Goal: Transaction & Acquisition: Register for event/course

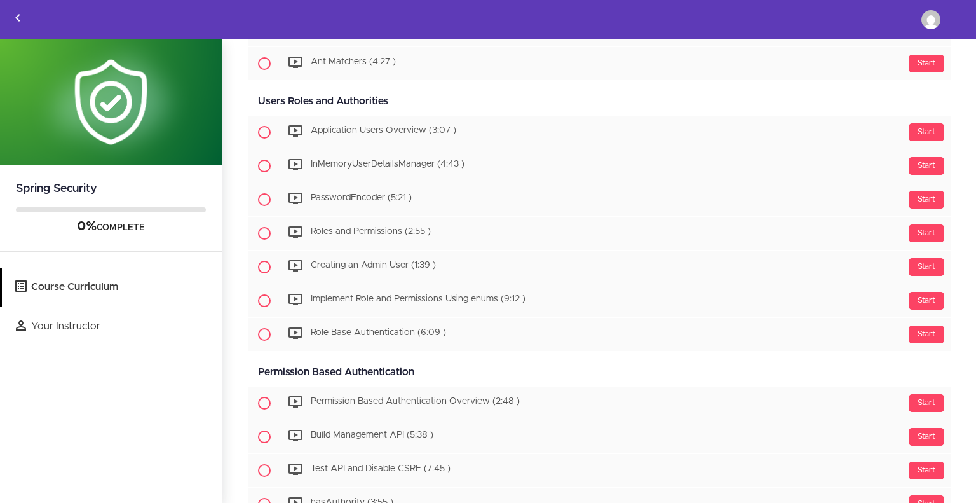
scroll to position [572, 0]
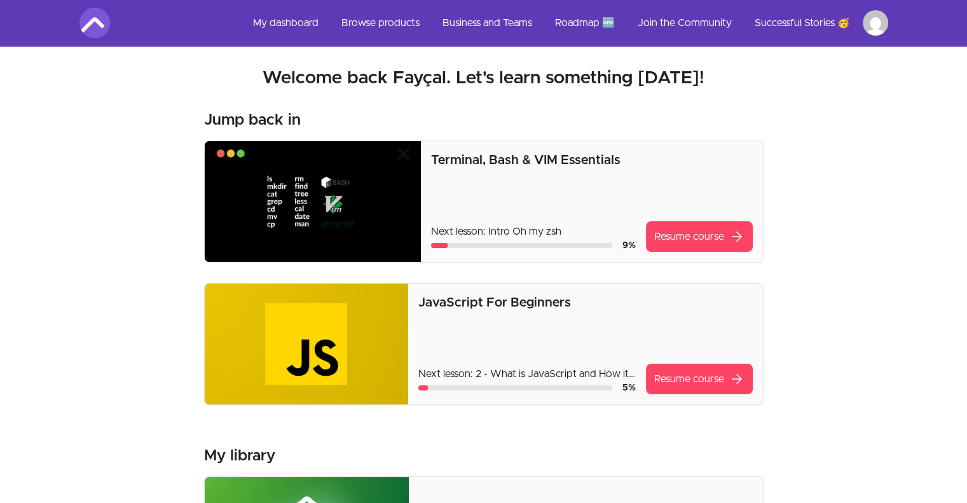
click at [855, 85] on h2 "Welcome back Fayçal. Let's learn something today!" at bounding box center [483, 78] width 808 height 23
click at [92, 24] on img at bounding box center [94, 23] width 31 height 31
click at [579, 21] on link "Roadmap 🆕" at bounding box center [585, 23] width 80 height 31
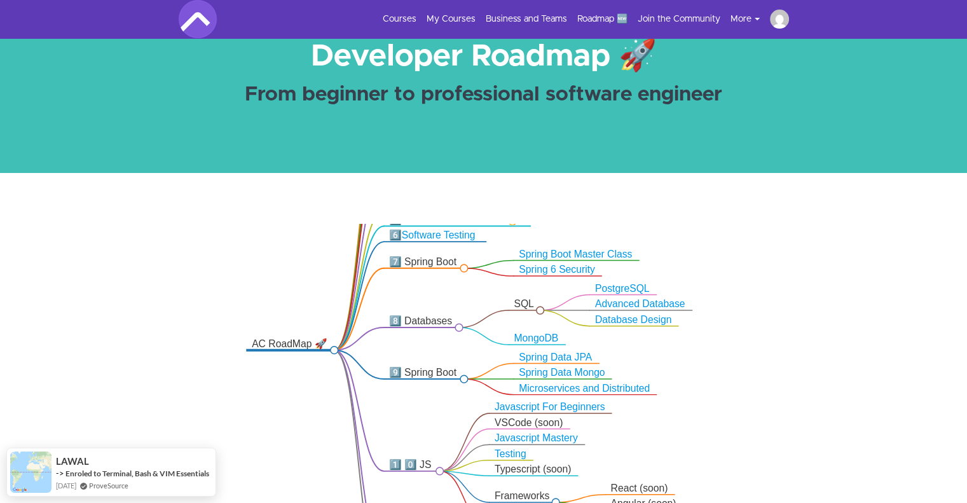
scroll to position [64, 0]
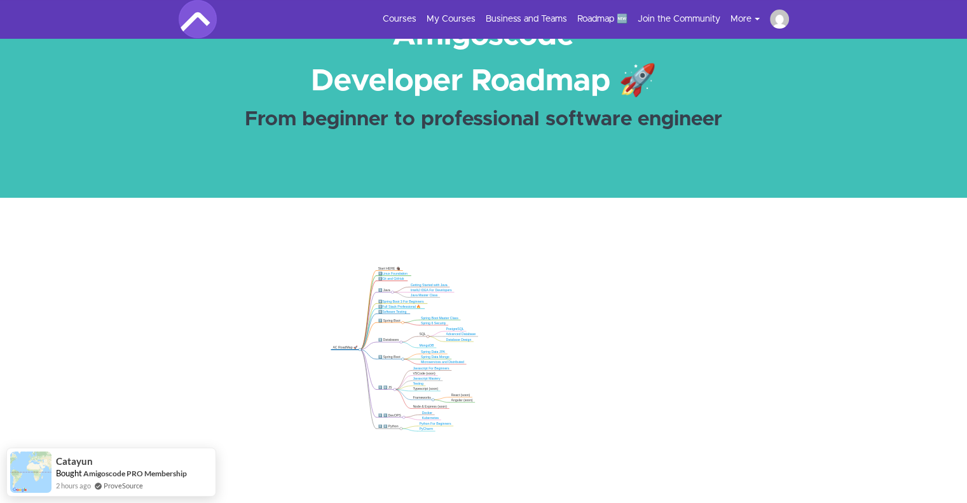
drag, startPoint x: 388, startPoint y: 299, endPoint x: 393, endPoint y: 329, distance: 30.3
click at [393, 329] on icon ".markmap{font:300 16px/20px sans-serif}.markmap-link{fill:none}.markmap-node>ci…" at bounding box center [483, 399] width 967 height 302
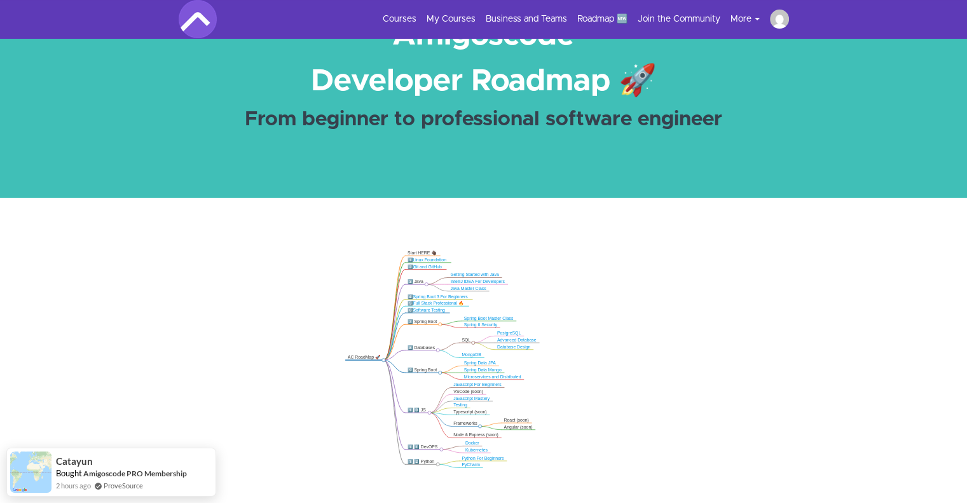
click at [568, 269] on icon ".markmap{font:300 16px/20px sans-serif}.markmap-link{fill:none}.markmap-node>ci…" at bounding box center [483, 399] width 967 height 302
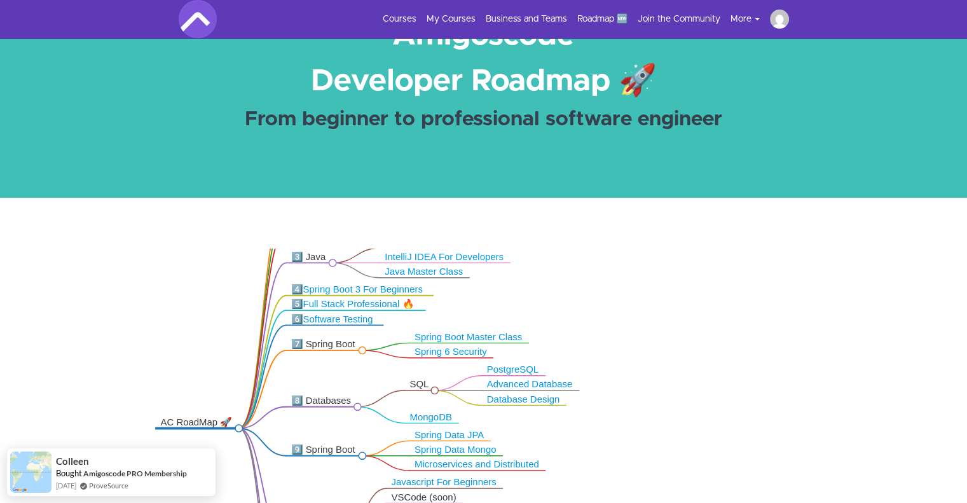
drag, startPoint x: 531, startPoint y: 290, endPoint x: 562, endPoint y: 276, distance: 33.6
click at [562, 276] on icon ".markmap{font:300 16px/20px sans-serif}.markmap-link{fill:none}.markmap-node>ci…" at bounding box center [483, 399] width 967 height 302
click at [625, 280] on icon ".markmap{font:300 16px/20px sans-serif}.markmap-link{fill:none}.markmap-node>ci…" at bounding box center [483, 399] width 967 height 302
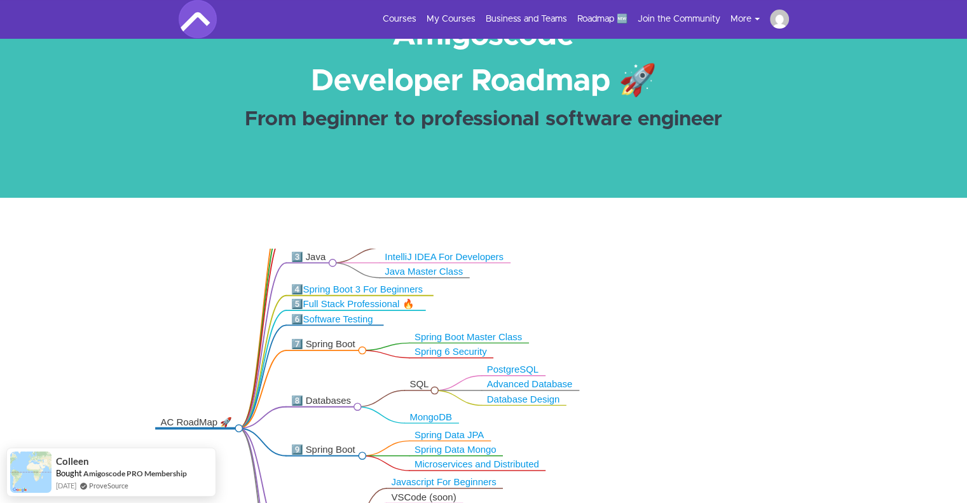
click at [79, 355] on icon ".markmap{font:300 16px/20px sans-serif}.markmap-link{fill:none}.markmap-node>ci…" at bounding box center [483, 399] width 967 height 302
click at [344, 326] on icon ".markmap{font:300 16px/20px sans-serif}.markmap-link{fill:none}.markmap-node>ci…" at bounding box center [483, 399] width 967 height 302
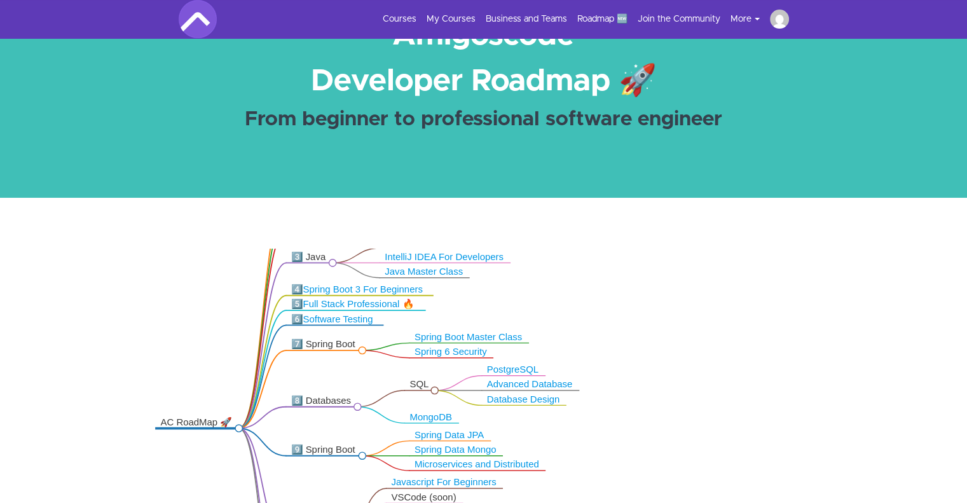
click at [355, 299] on link "Full Stack Professional 🔥" at bounding box center [358, 304] width 111 height 10
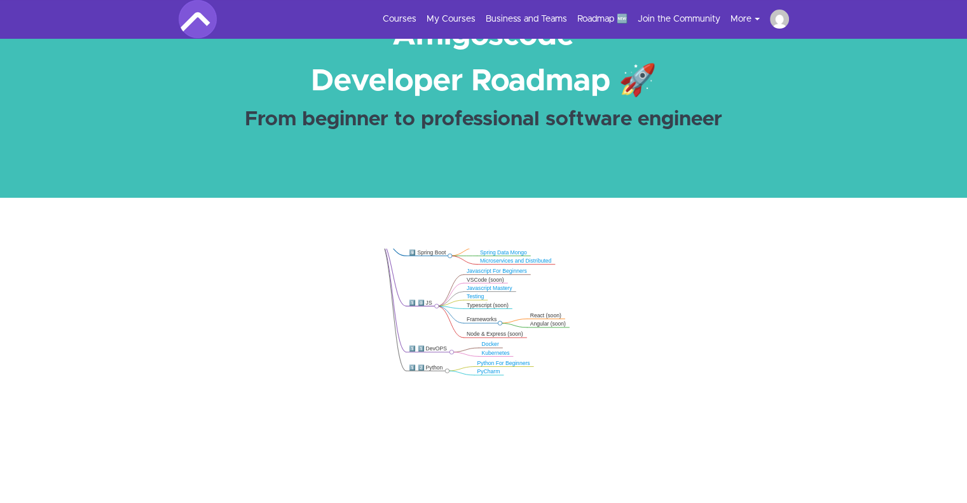
drag, startPoint x: 289, startPoint y: 432, endPoint x: 307, endPoint y: 193, distance: 239.6
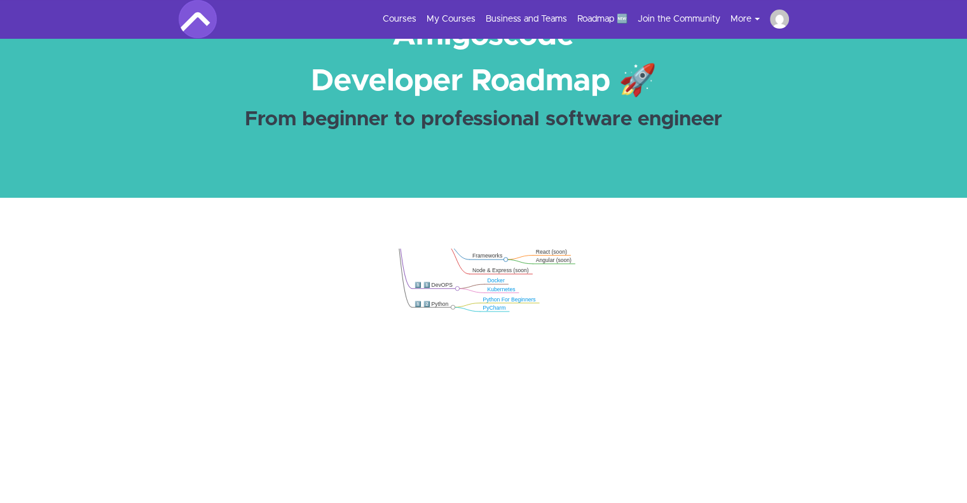
click at [293, 372] on icon ".markmap{font:300 16px/20px sans-serif}.markmap-link{fill:none}.markmap-node>ci…" at bounding box center [483, 399] width 967 height 302
click at [306, 362] on icon ".markmap{font:300 16px/20px sans-serif}.markmap-link{fill:none}.markmap-node>ci…" at bounding box center [483, 399] width 967 height 302
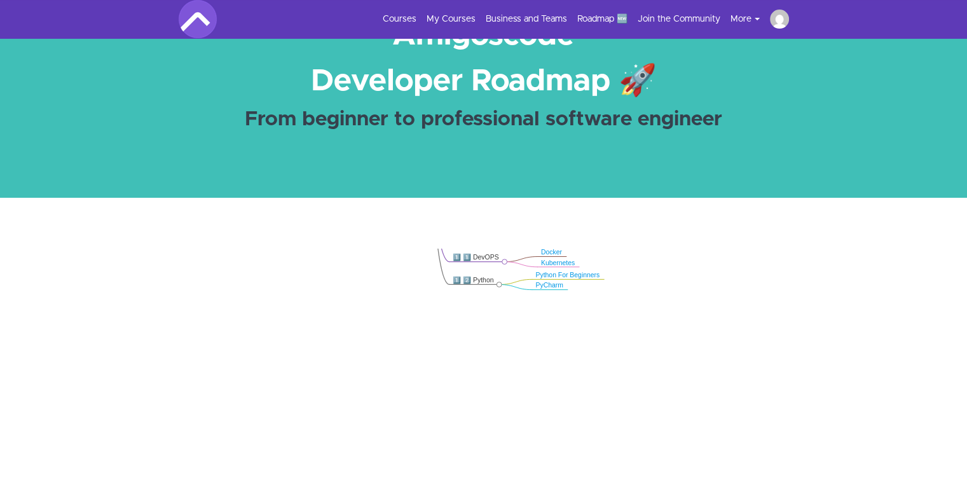
drag, startPoint x: 496, startPoint y: 267, endPoint x: 505, endPoint y: 265, distance: 9.7
click at [497, 266] on icon ".markmap{font:300 16px/20px sans-serif}.markmap-link{fill:none}.markmap-node>ci…" at bounding box center [483, 399] width 967 height 302
click at [500, 284] on line at bounding box center [474, 284] width 51 height 0
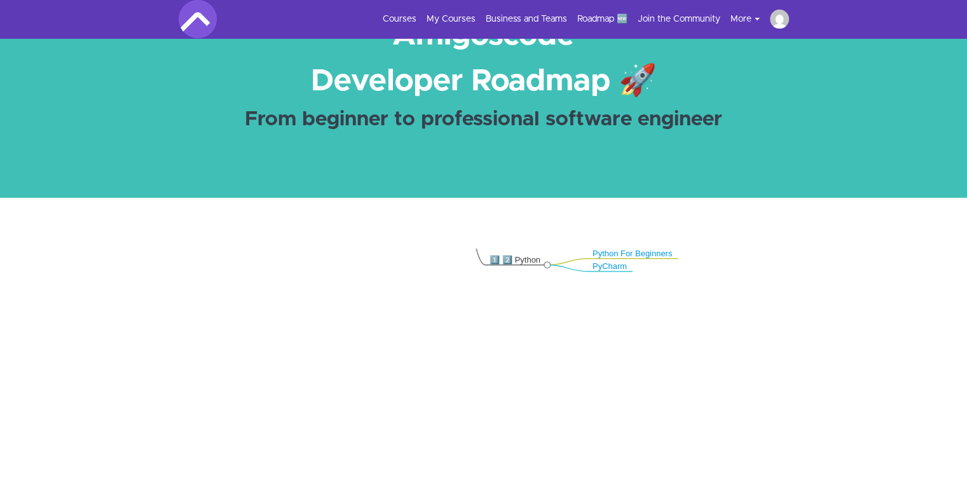
drag, startPoint x: 529, startPoint y: 271, endPoint x: 544, endPoint y: 250, distance: 25.4
click at [536, 263] on icon ".markmap{font:300 16px/20px sans-serif}.markmap-link{fill:none}.markmap-node>ci…" at bounding box center [483, 399] width 967 height 302
drag, startPoint x: 544, startPoint y: 250, endPoint x: 503, endPoint y: 373, distance: 129.2
click at [544, 251] on div "1️⃣ 2️⃣ Python" at bounding box center [524, 247] width 53 height 10
drag, startPoint x: 502, startPoint y: 442, endPoint x: 427, endPoint y: 294, distance: 165.4
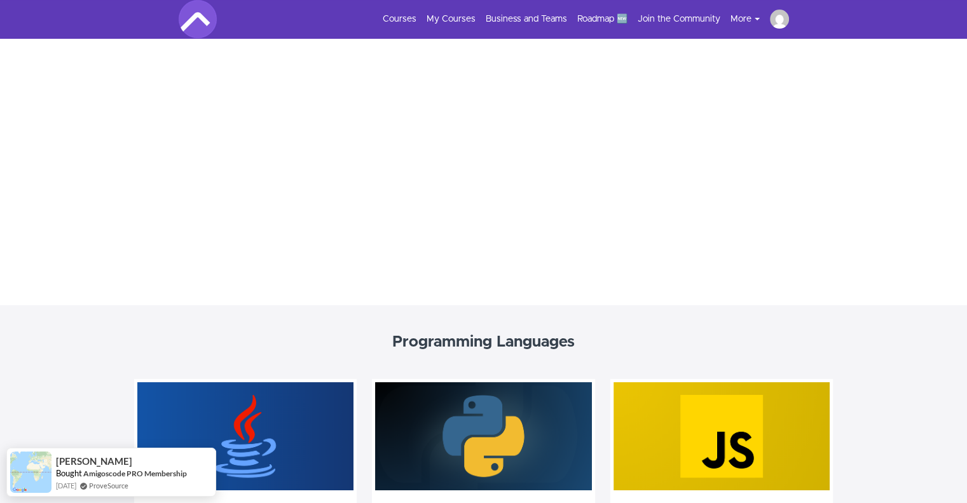
scroll to position [358, 0]
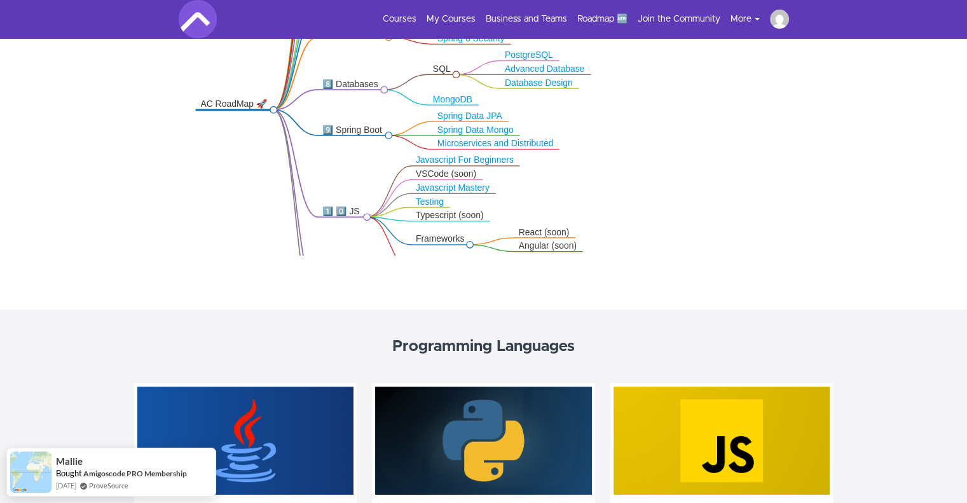
drag, startPoint x: 577, startPoint y: 144, endPoint x: 582, endPoint y: 209, distance: 65.0
click at [582, 209] on icon ".markmap{font:300 16px/20px sans-serif}.markmap-link{fill:none}.markmap-node>ci…" at bounding box center [483, 105] width 967 height 302
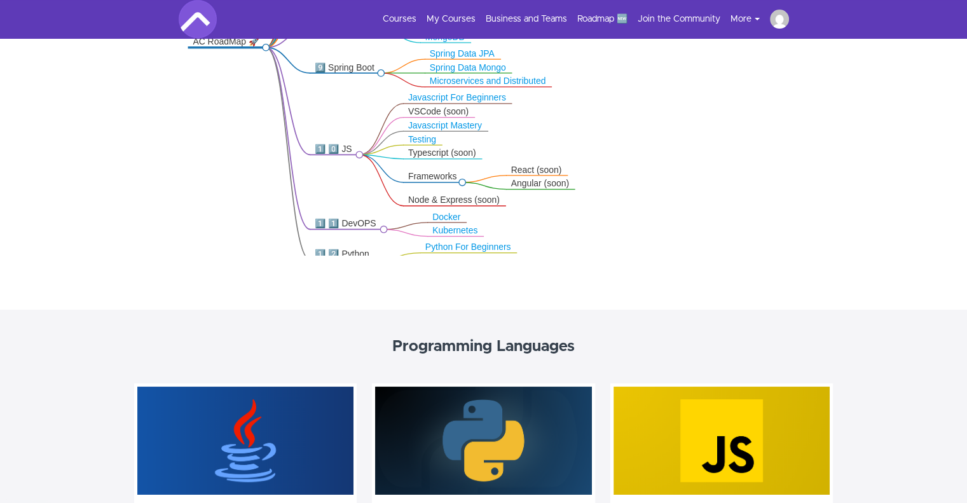
drag, startPoint x: 582, startPoint y: 209, endPoint x: 575, endPoint y: 147, distance: 62.7
click at [575, 147] on icon ".markmap{font:300 16px/20px sans-serif}.markmap-link{fill:none}.markmap-node>ci…" at bounding box center [483, 105] width 967 height 302
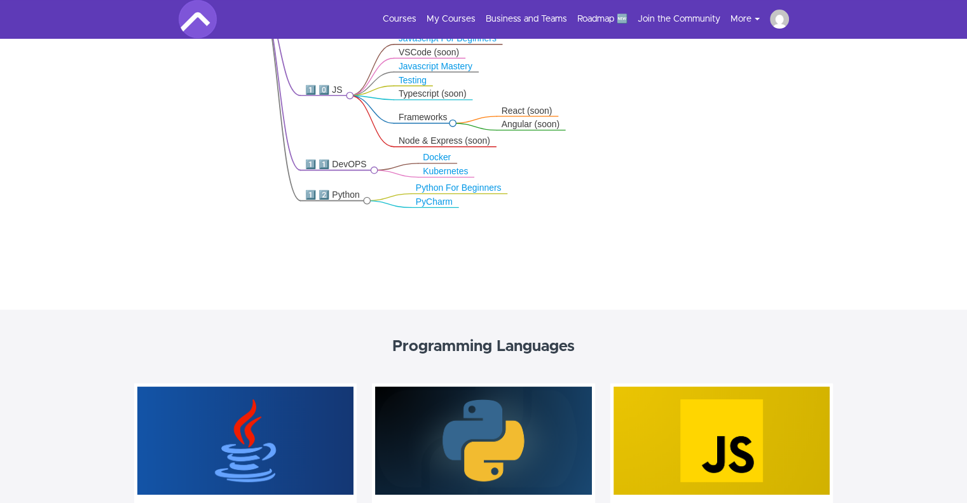
drag, startPoint x: 575, startPoint y: 147, endPoint x: 565, endPoint y: 87, distance: 60.5
click at [565, 87] on icon ".markmap{font:300 16px/20px sans-serif}.markmap-link{fill:none}.markmap-node>ci…" at bounding box center [483, 105] width 967 height 302
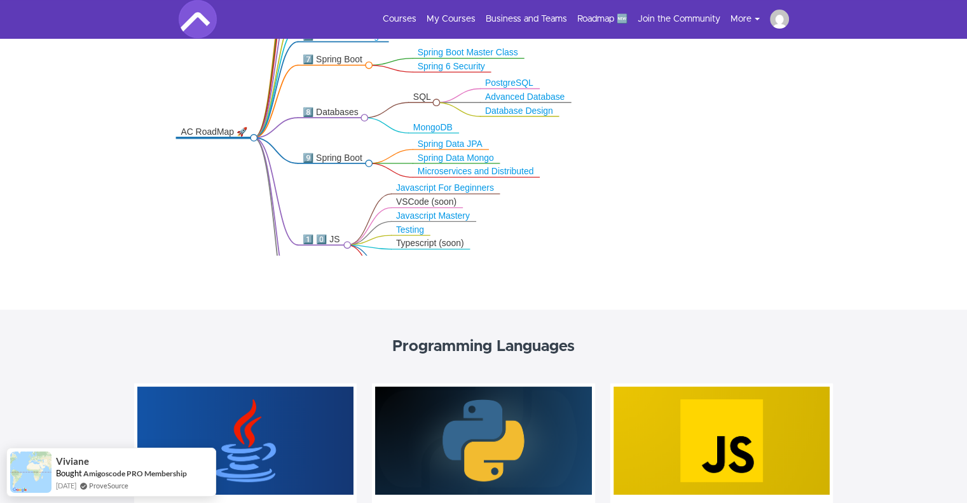
drag, startPoint x: 572, startPoint y: 182, endPoint x: 569, endPoint y: 335, distance: 153.2
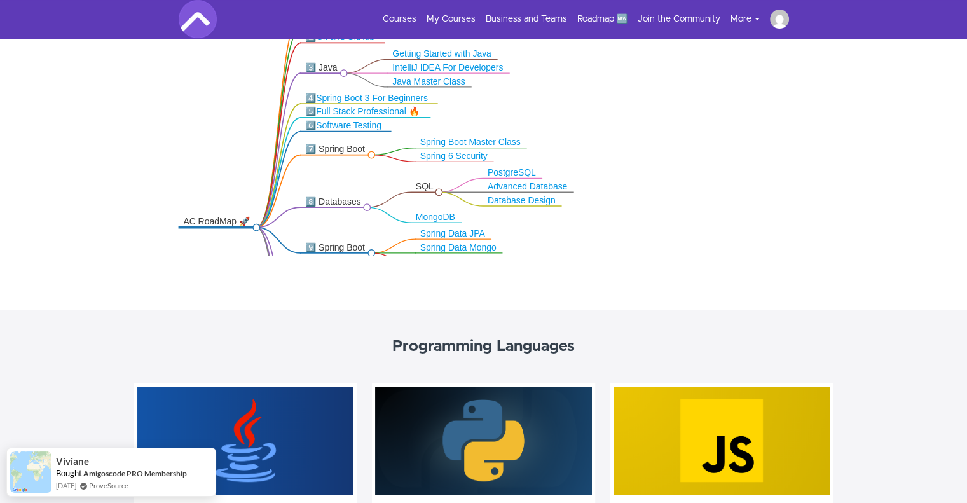
drag, startPoint x: 567, startPoint y: 194, endPoint x: 569, endPoint y: 281, distance: 86.5
click at [569, 281] on div ".markmap{font:300 16px/20px sans-serif}.markmap-link{fill:none}.markmap-node>ci…" at bounding box center [483, 106] width 967 height 407
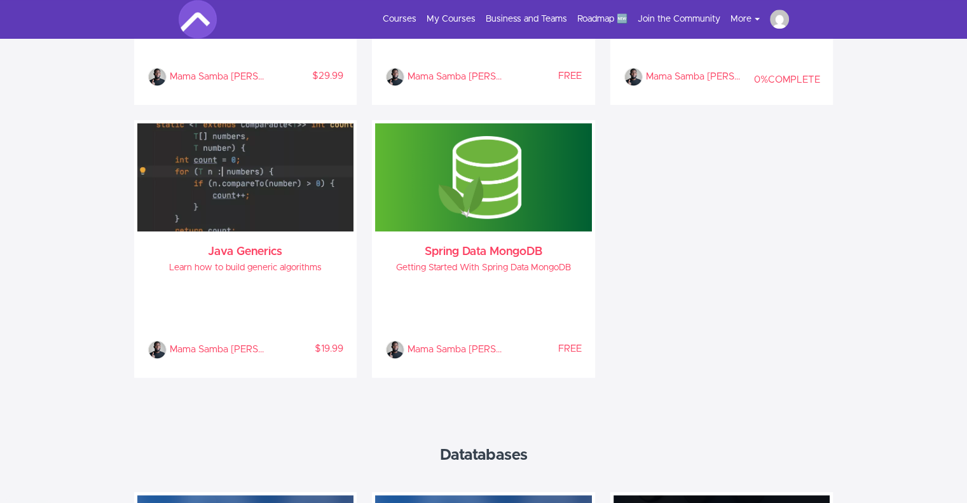
scroll to position [1664, 0]
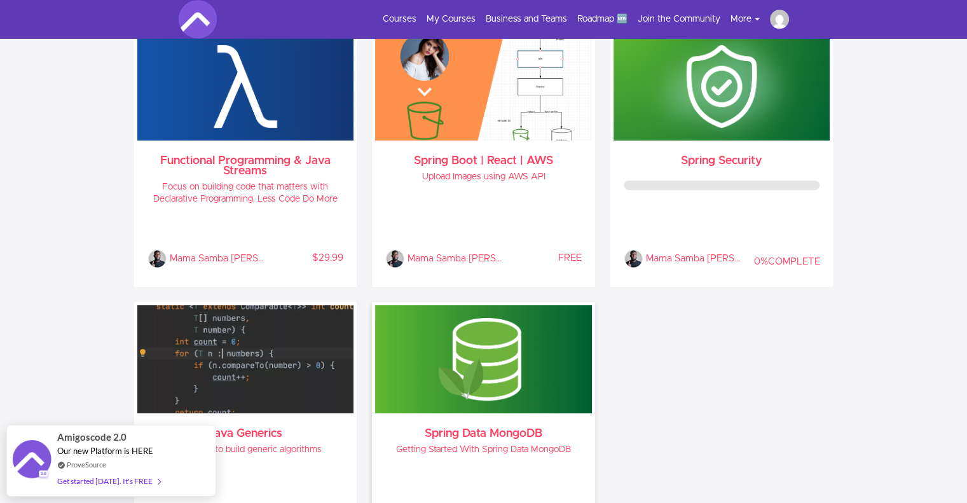
scroll to position [1347, 0]
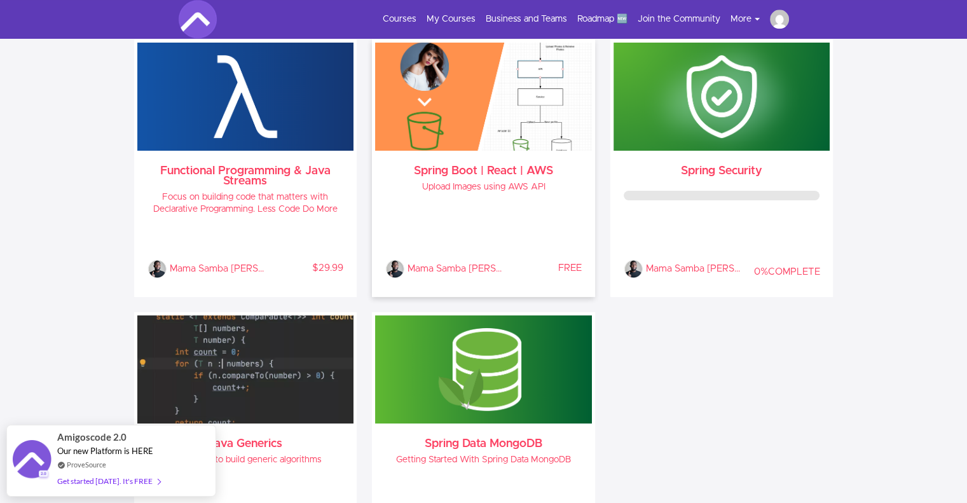
click at [470, 161] on div "Spring Boot | React | AWS Upload Images using AWS API Mama Samba Braima Nelson …" at bounding box center [483, 222] width 217 height 143
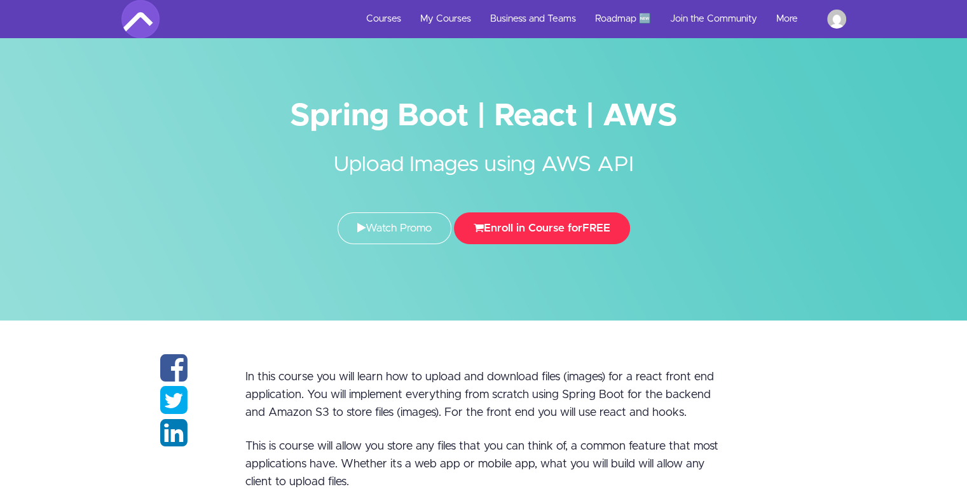
click at [539, 228] on button "Enroll in Course for FREE" at bounding box center [542, 228] width 176 height 32
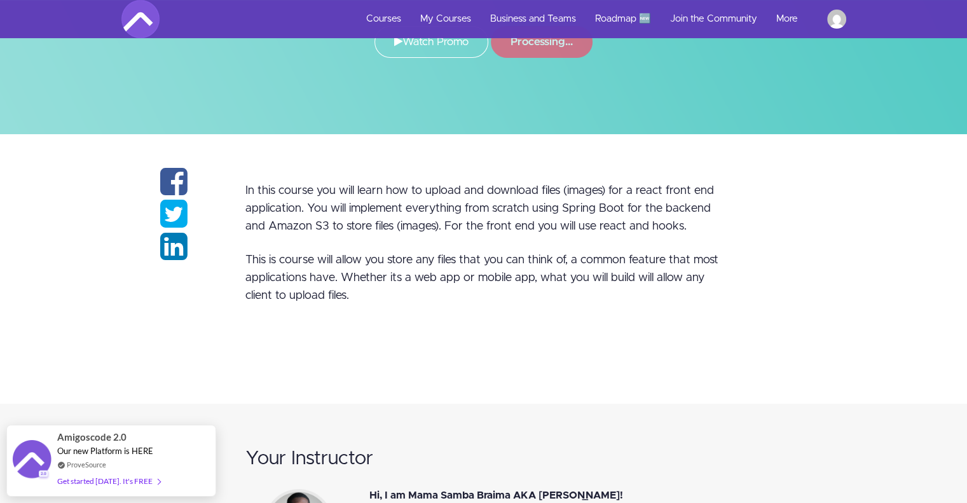
scroll to position [254, 0]
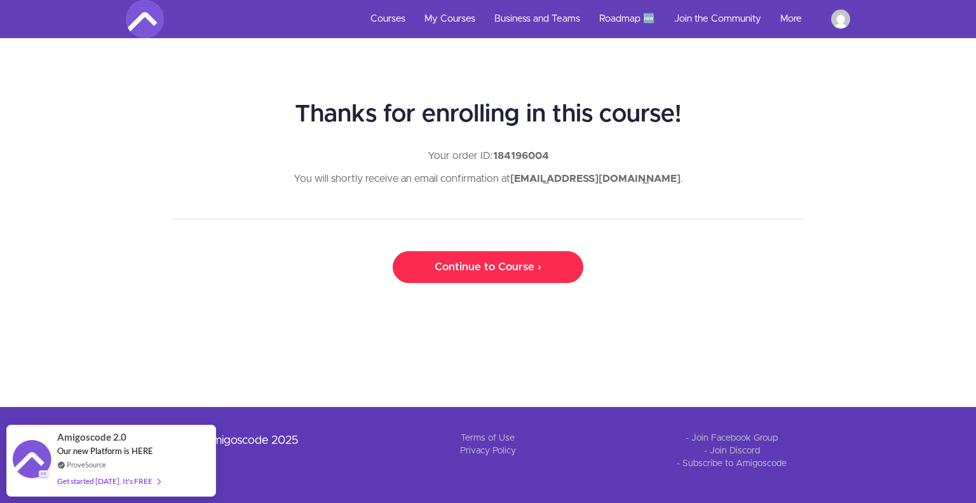
click at [515, 278] on link "Continue to Course ›" at bounding box center [488, 267] width 191 height 32
